Goal: Find specific page/section: Find specific page/section

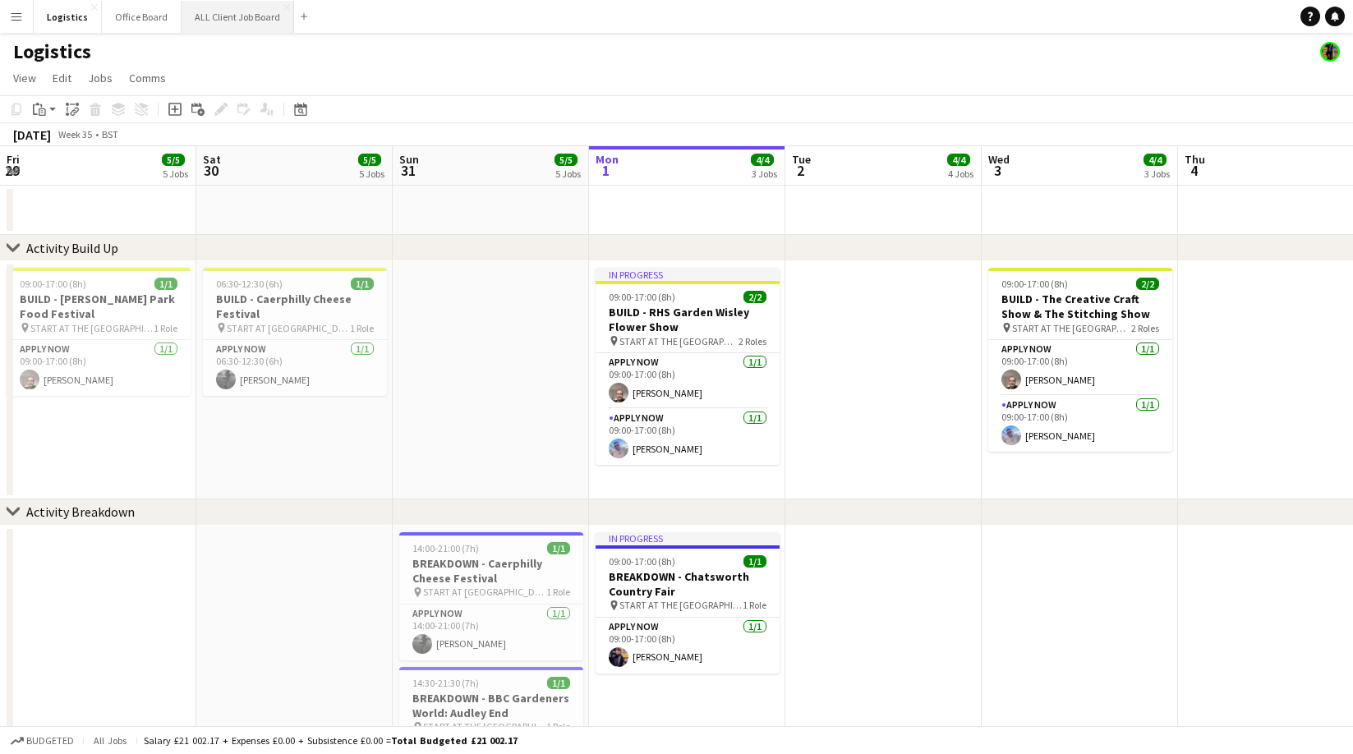
scroll to position [0, 572]
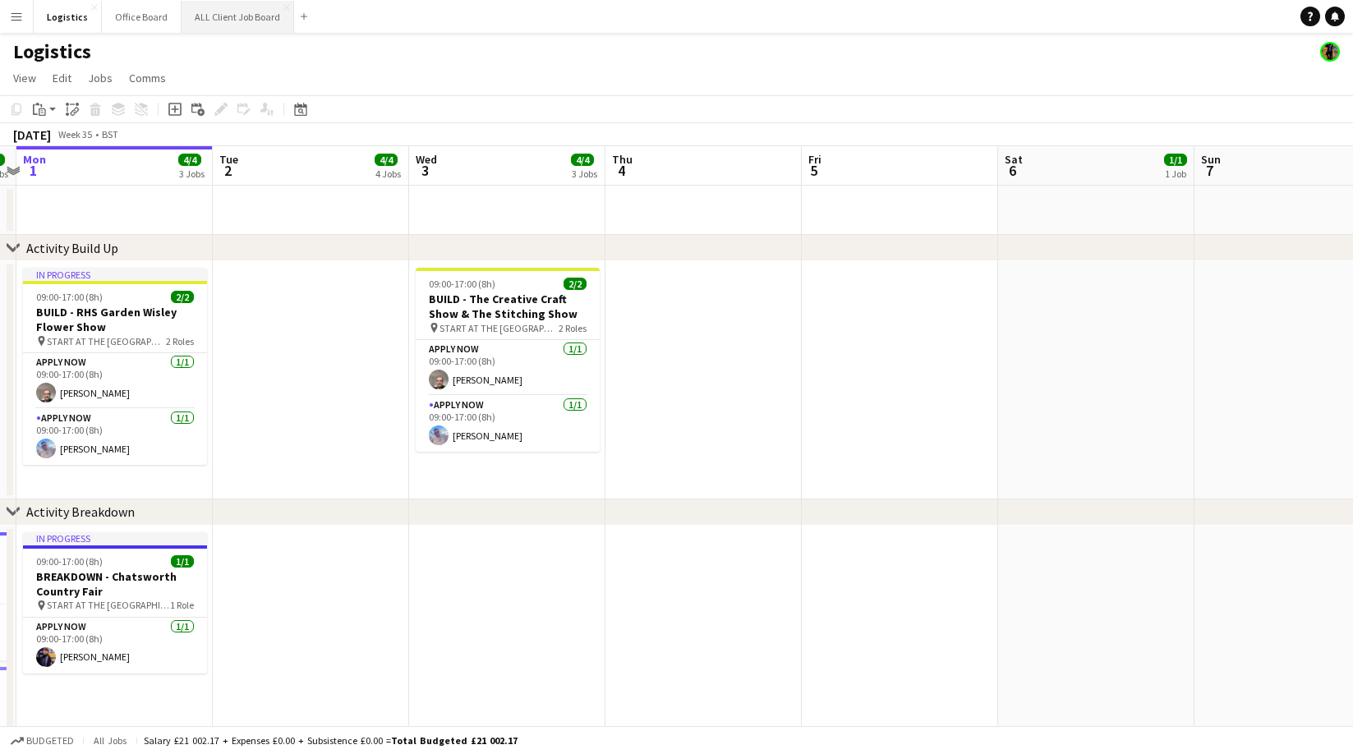
click at [225, 15] on button "ALL Client Job Board Close" at bounding box center [238, 17] width 113 height 32
